Goal: Information Seeking & Learning: Learn about a topic

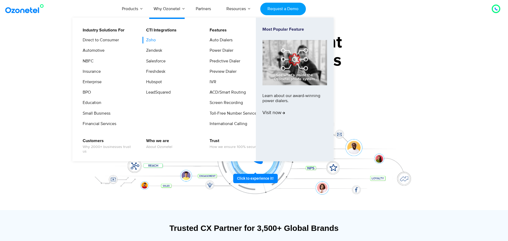
click at [153, 40] on link "Zoho" at bounding box center [150, 40] width 14 height 7
